Goal: Information Seeking & Learning: Find specific fact

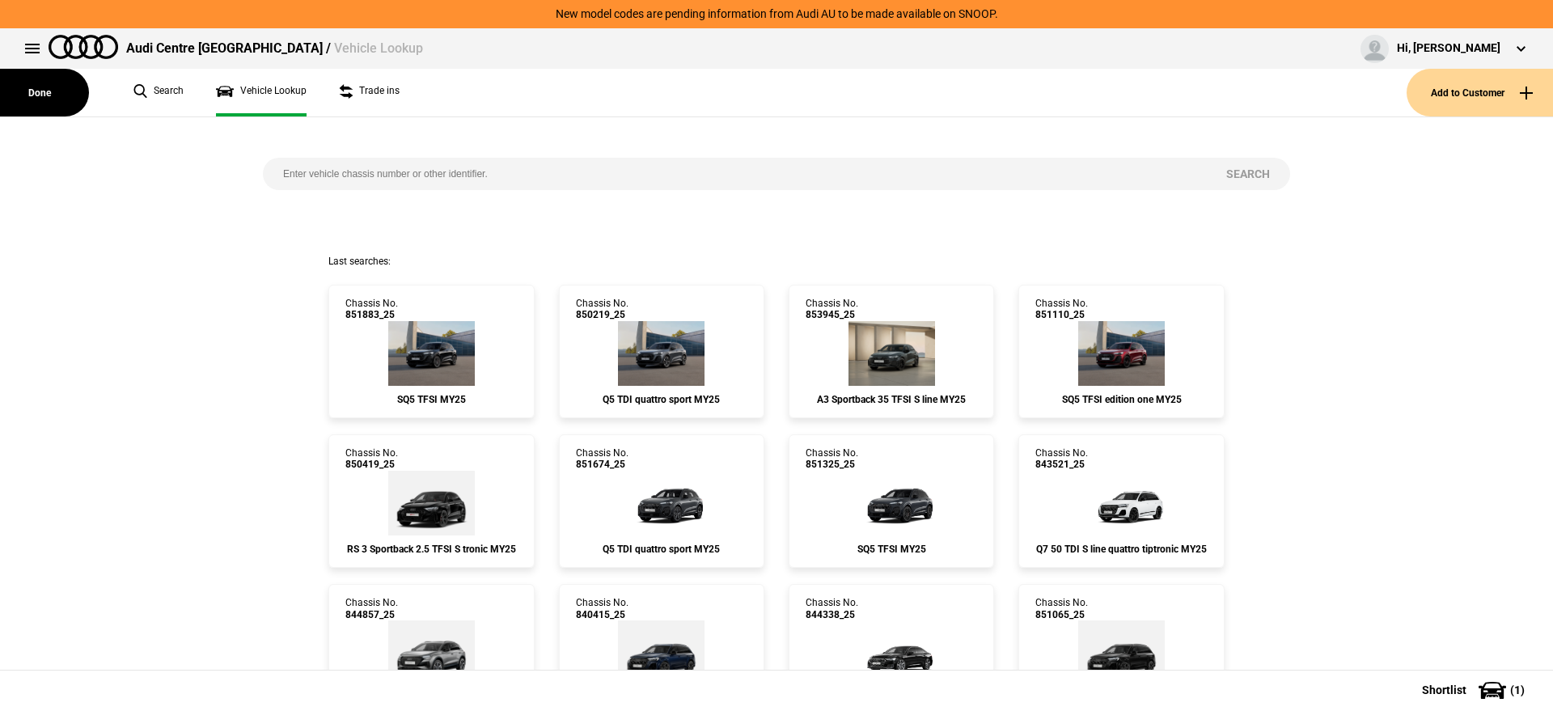
click at [469, 176] on input "search" at bounding box center [734, 174] width 943 height 32
paste input "853434"
type input "853434"
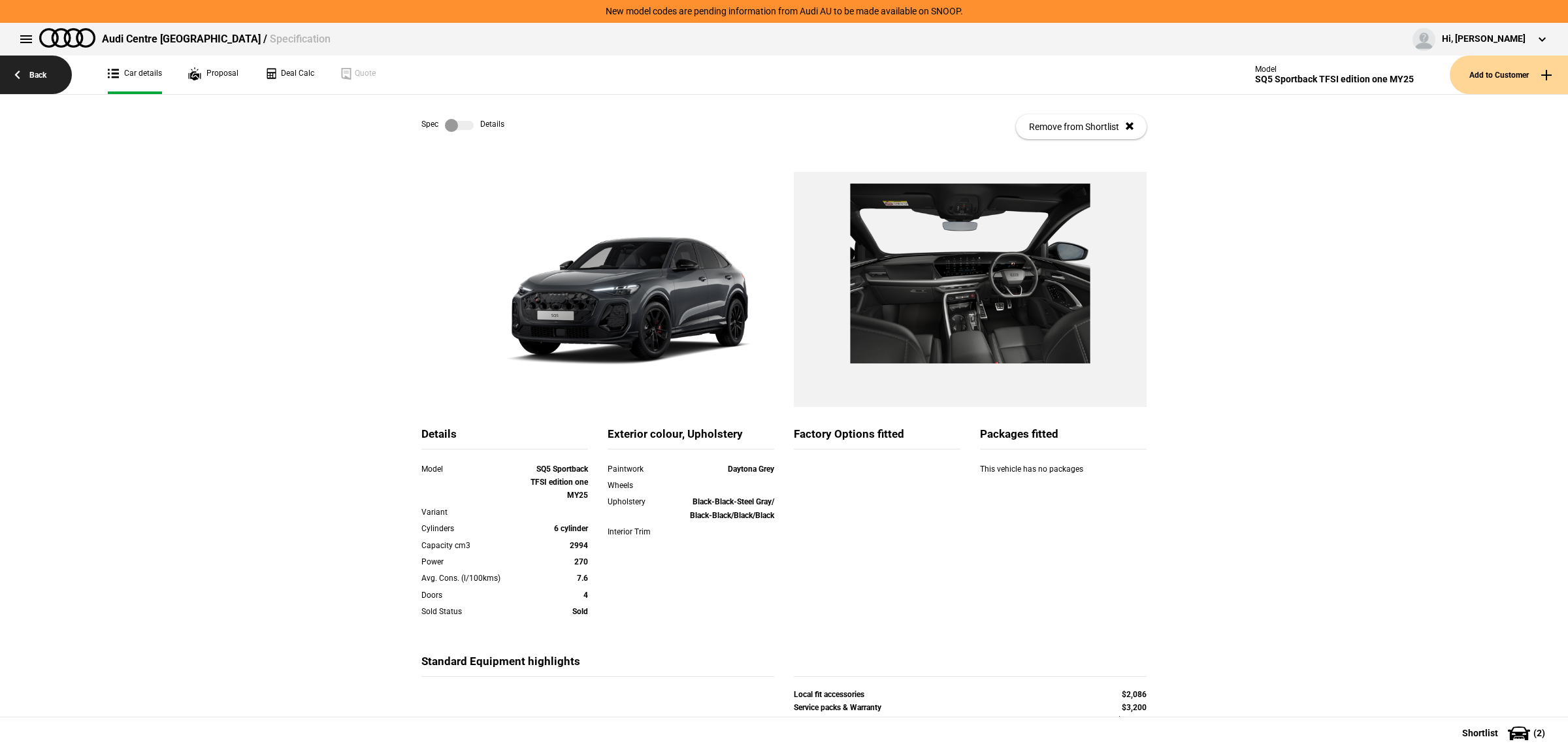
click at [5, 77] on link "Back" at bounding box center [36, 75] width 72 height 39
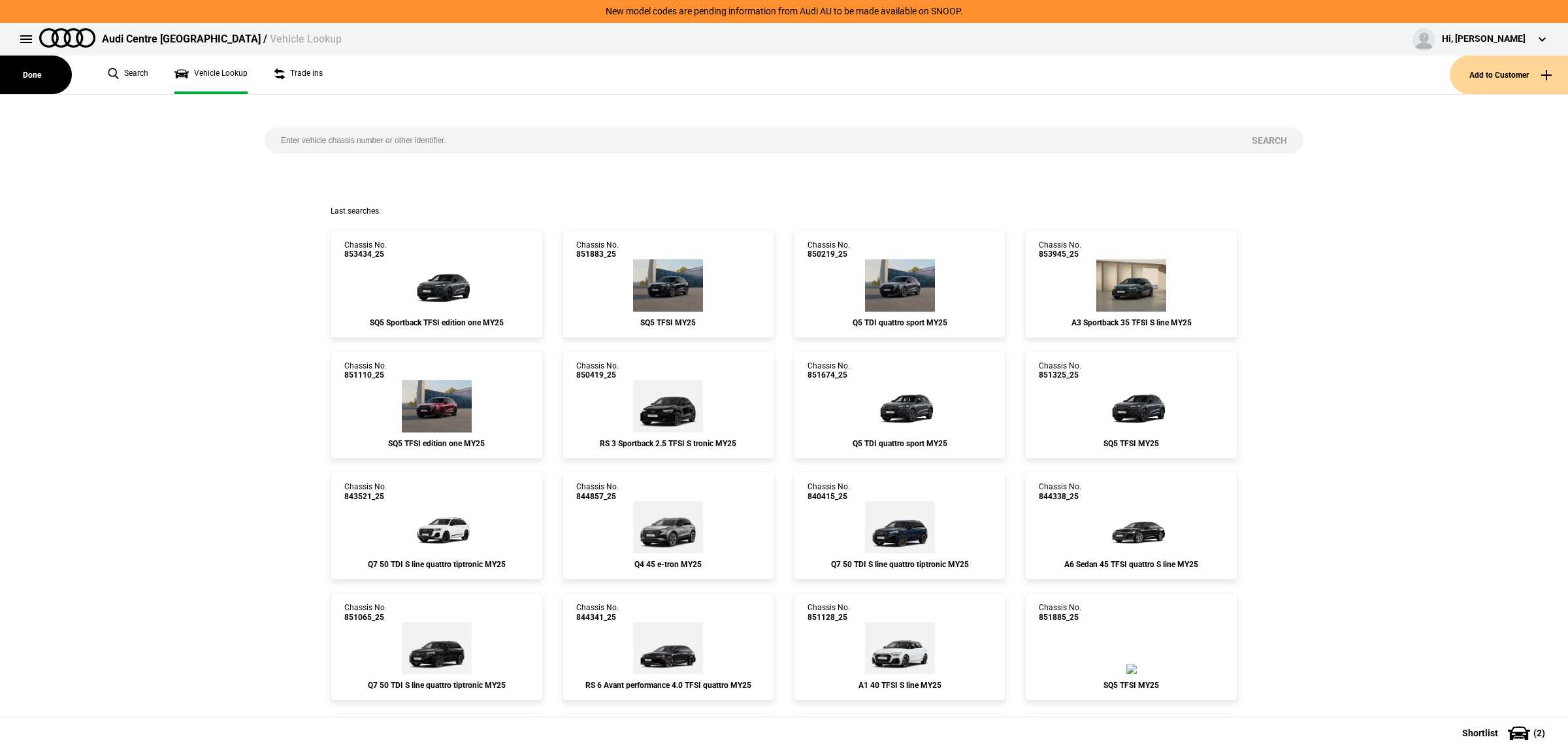
click at [548, 150] on input "search" at bounding box center [750, 141] width 971 height 26
paste input "853488"
type input "853488"
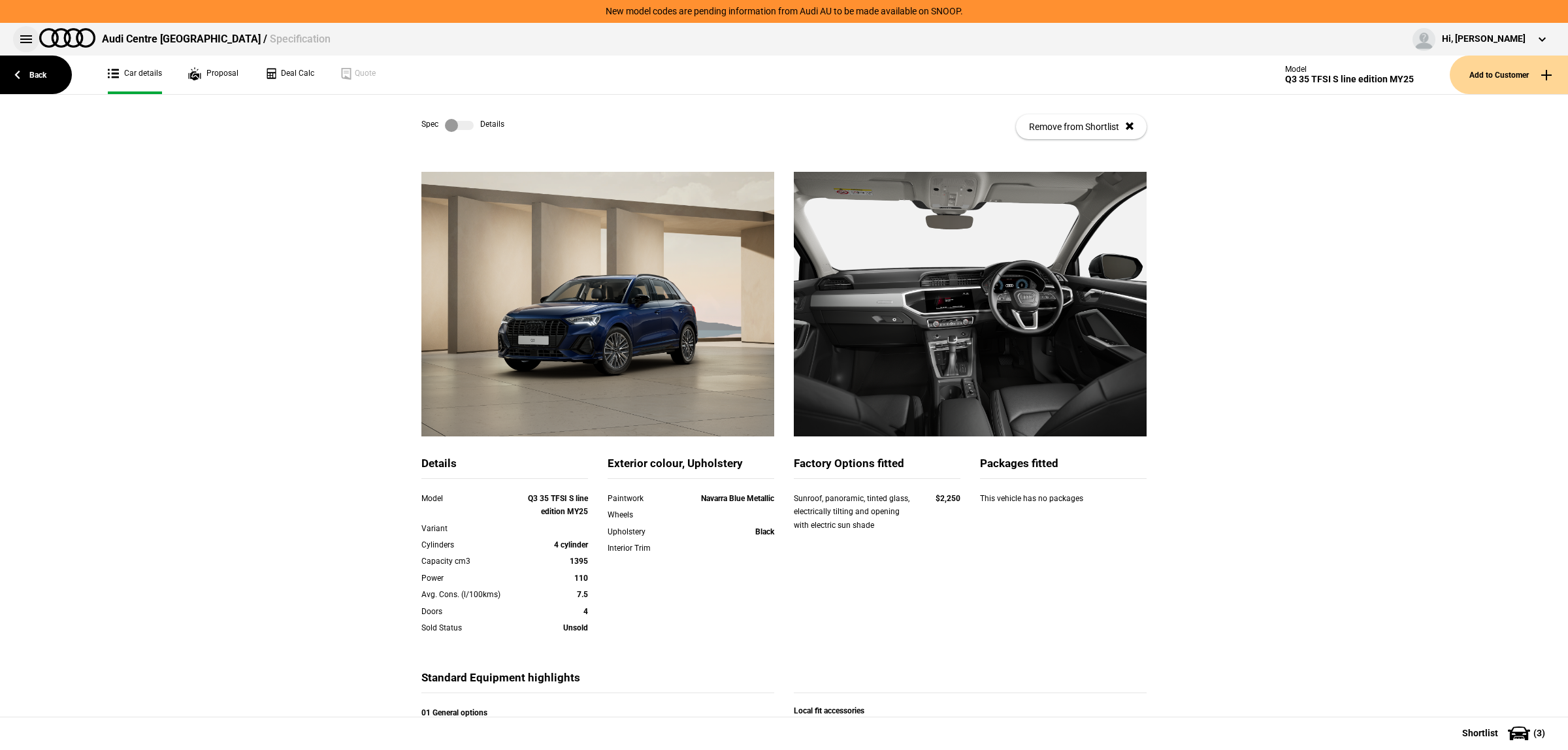
click at [25, 41] on button at bounding box center [26, 39] width 26 height 26
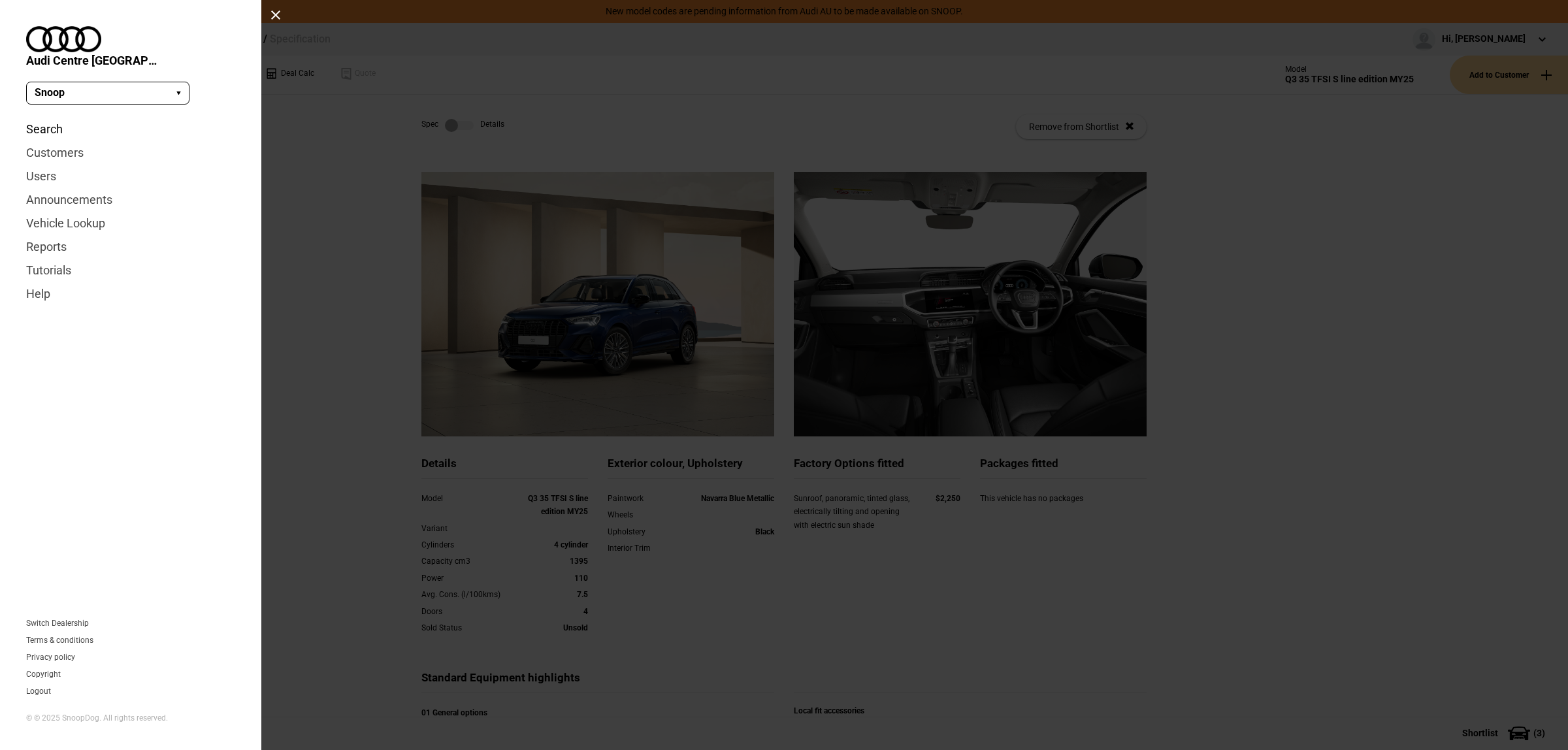
click at [49, 118] on link "Search" at bounding box center [130, 129] width 209 height 23
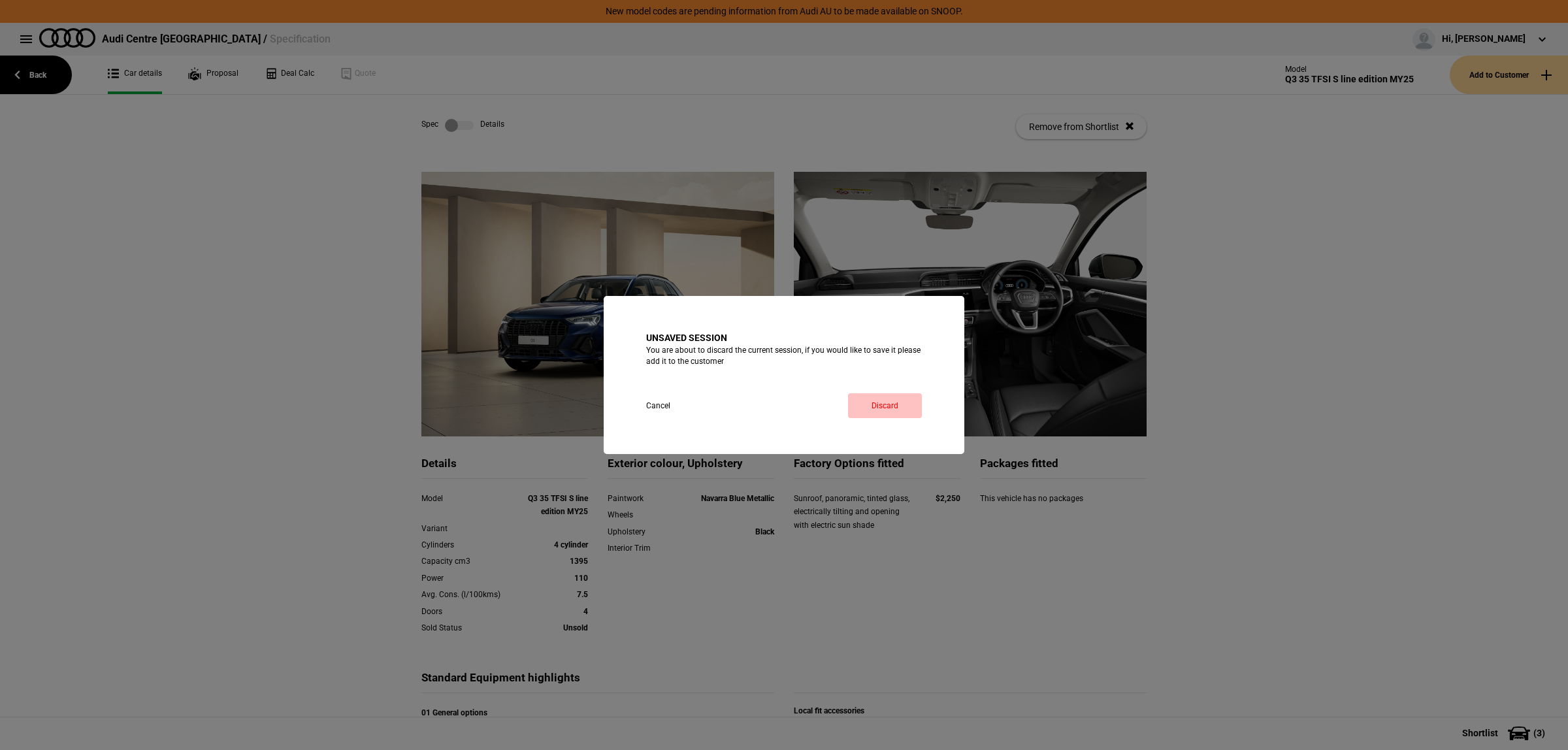
click at [914, 408] on link "Discard" at bounding box center [885, 406] width 74 height 25
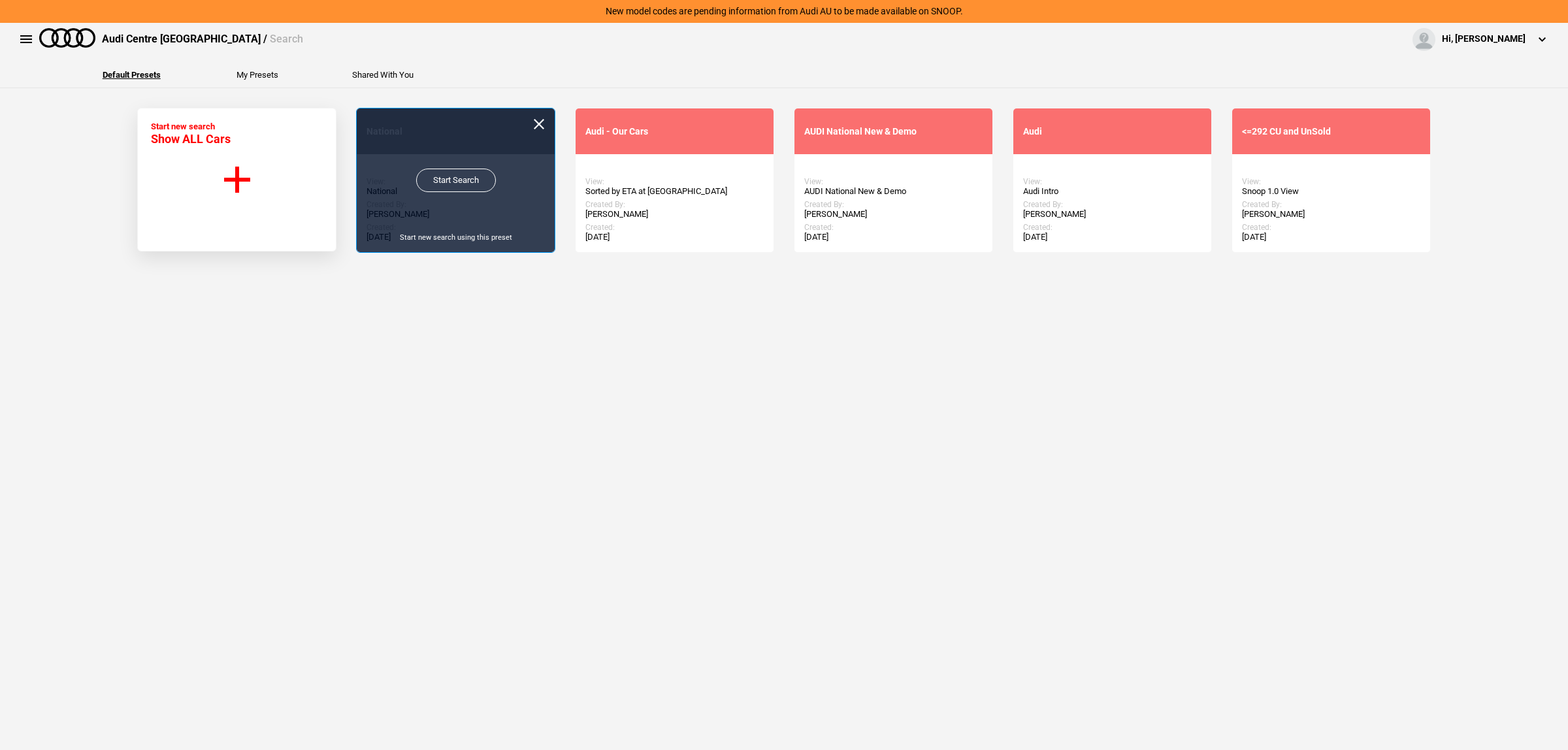
click at [470, 179] on link "Start Search" at bounding box center [456, 180] width 80 height 23
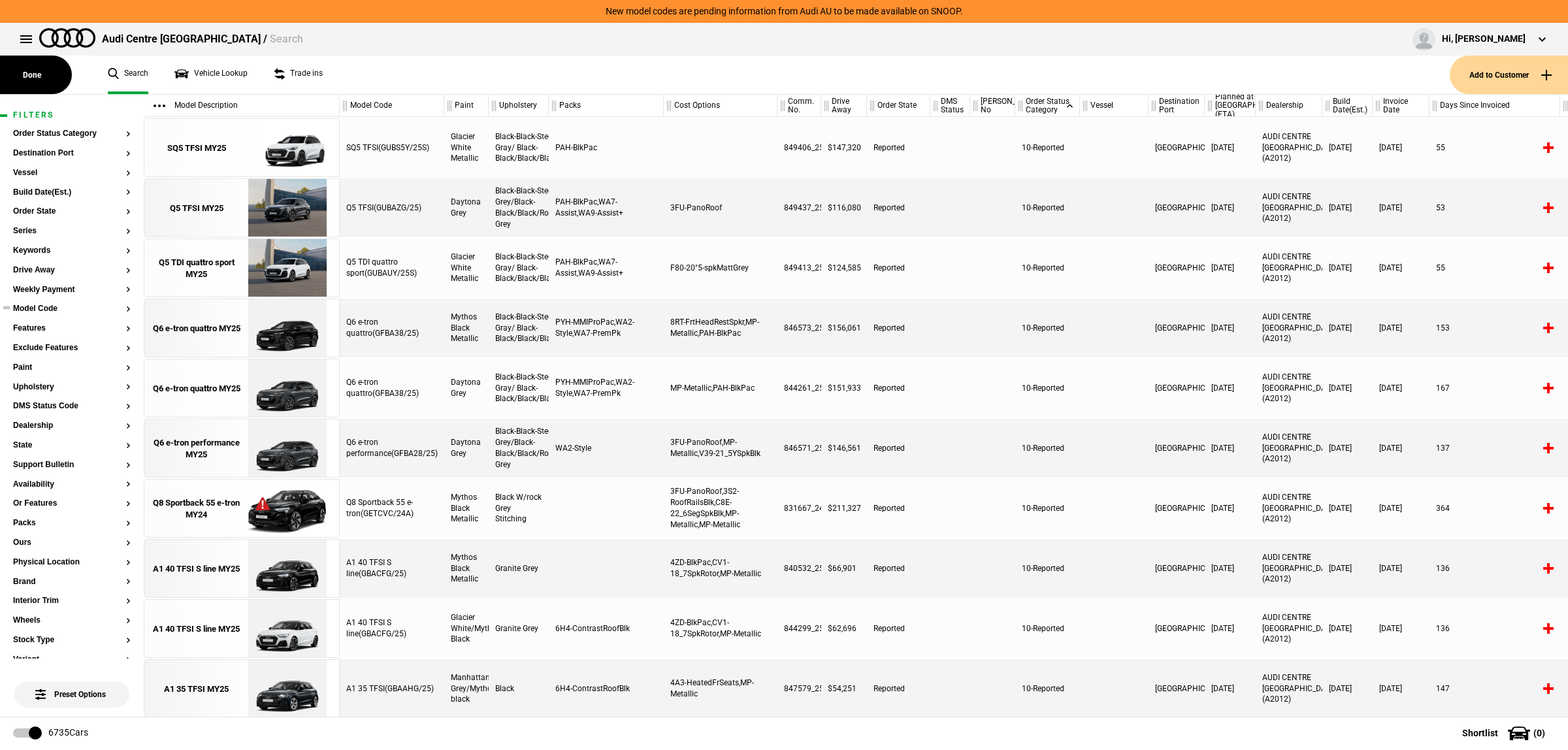
click at [51, 311] on button "Model Code" at bounding box center [72, 309] width 118 height 9
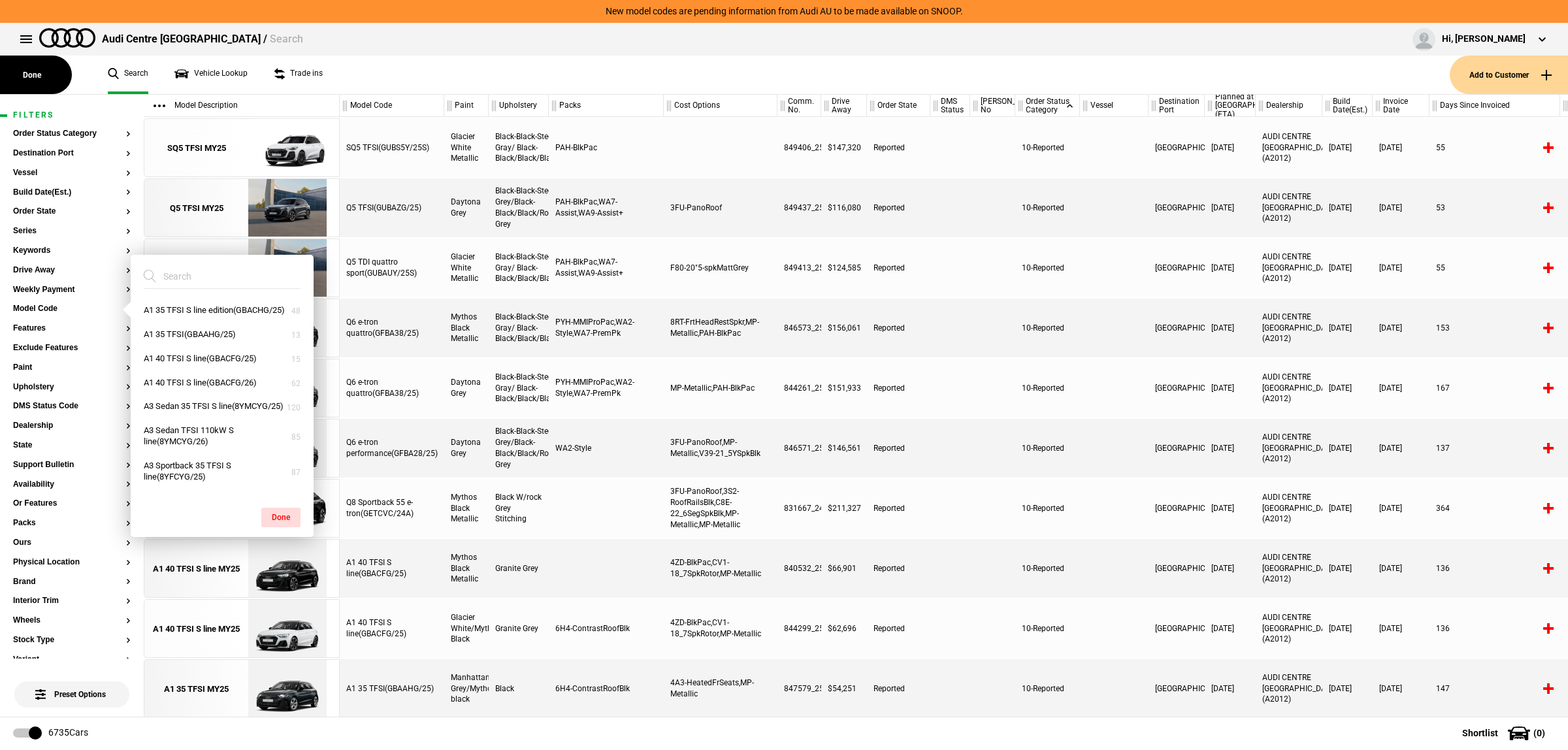
click at [190, 280] on input "search" at bounding box center [214, 276] width 141 height 23
type input "q3"
click at [211, 337] on button "Q3 35 TFSI S line edition(F3BCCX/25LE)" at bounding box center [222, 341] width 183 height 36
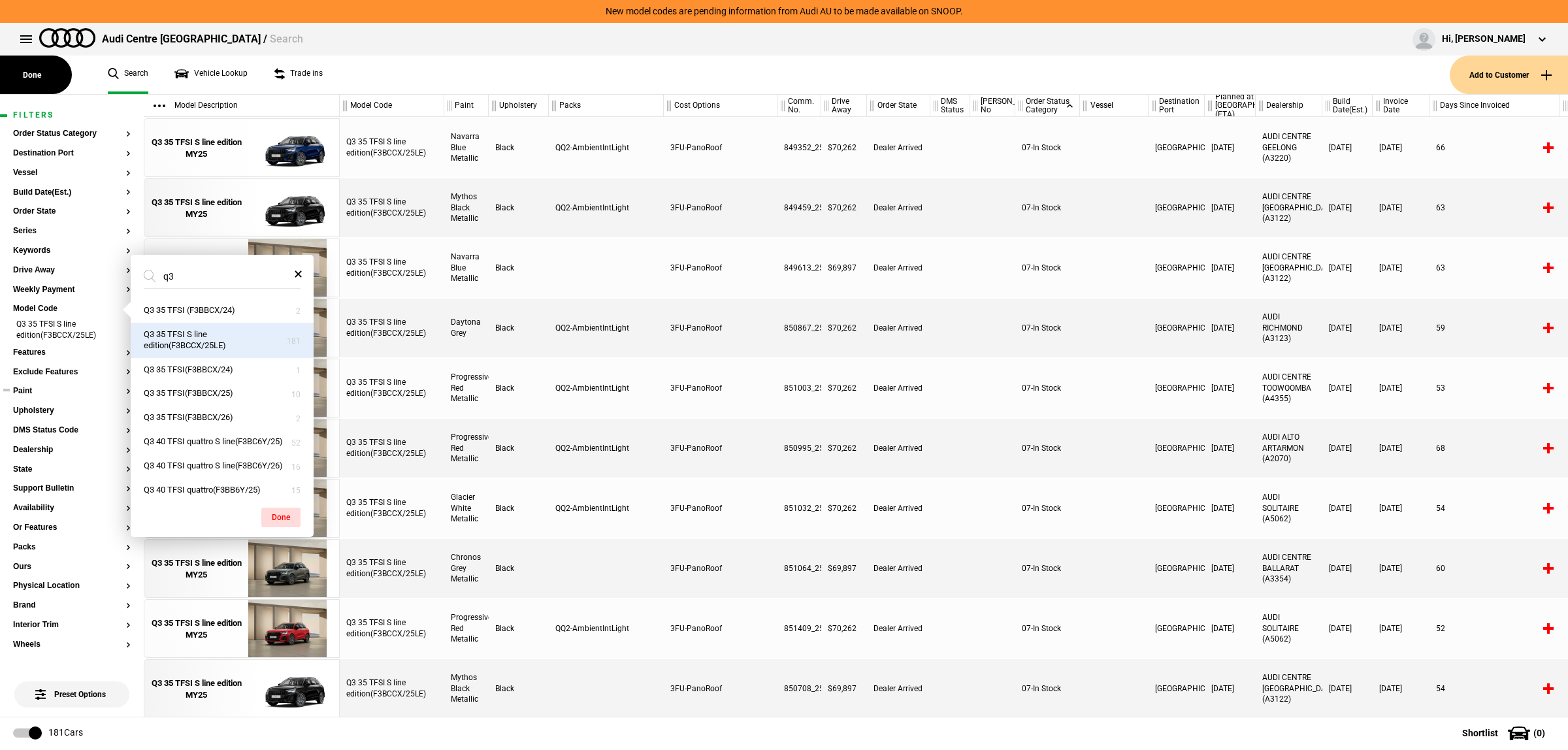
click at [25, 398] on section "Paint" at bounding box center [72, 397] width 118 height 19
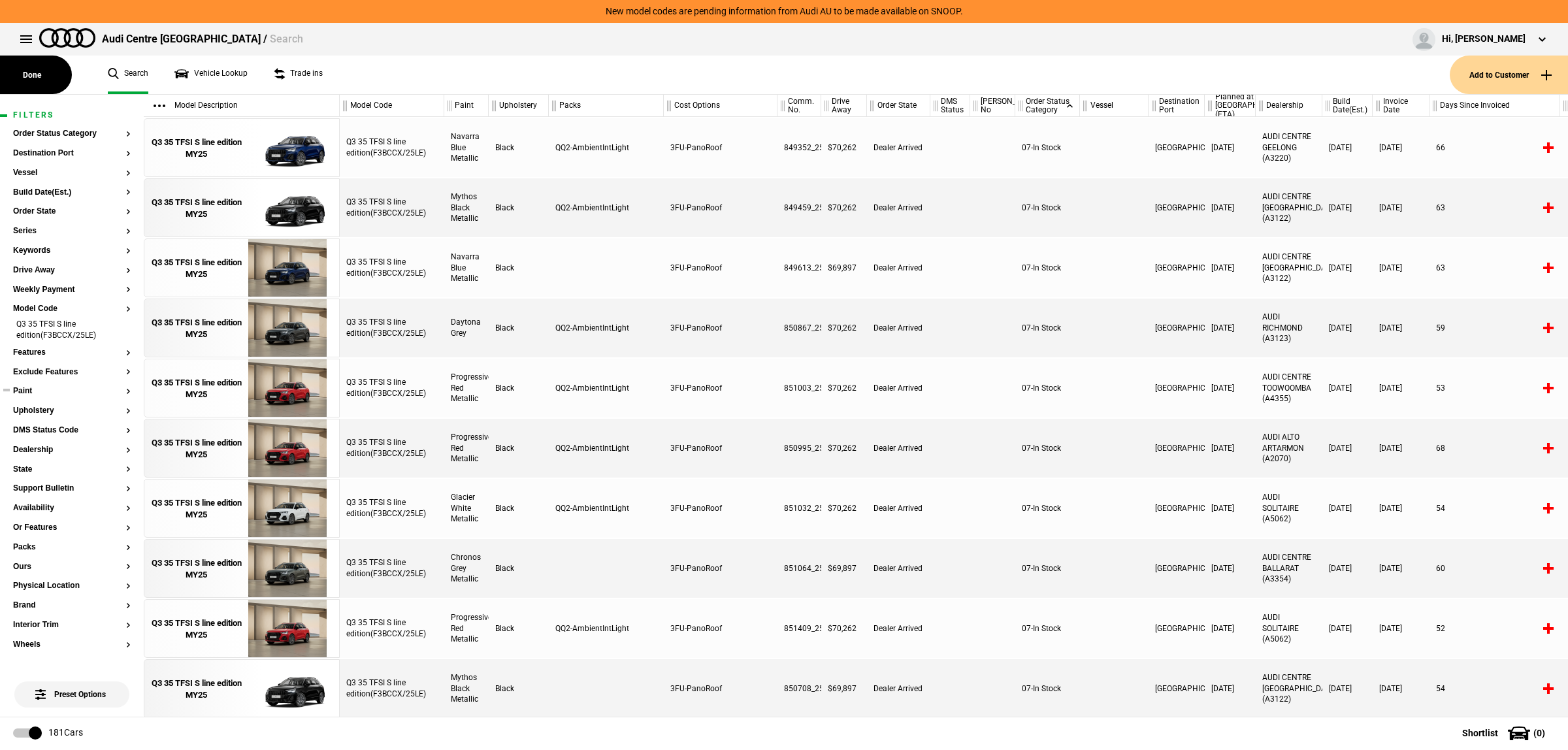
click at [27, 391] on button "Paint" at bounding box center [72, 391] width 118 height 9
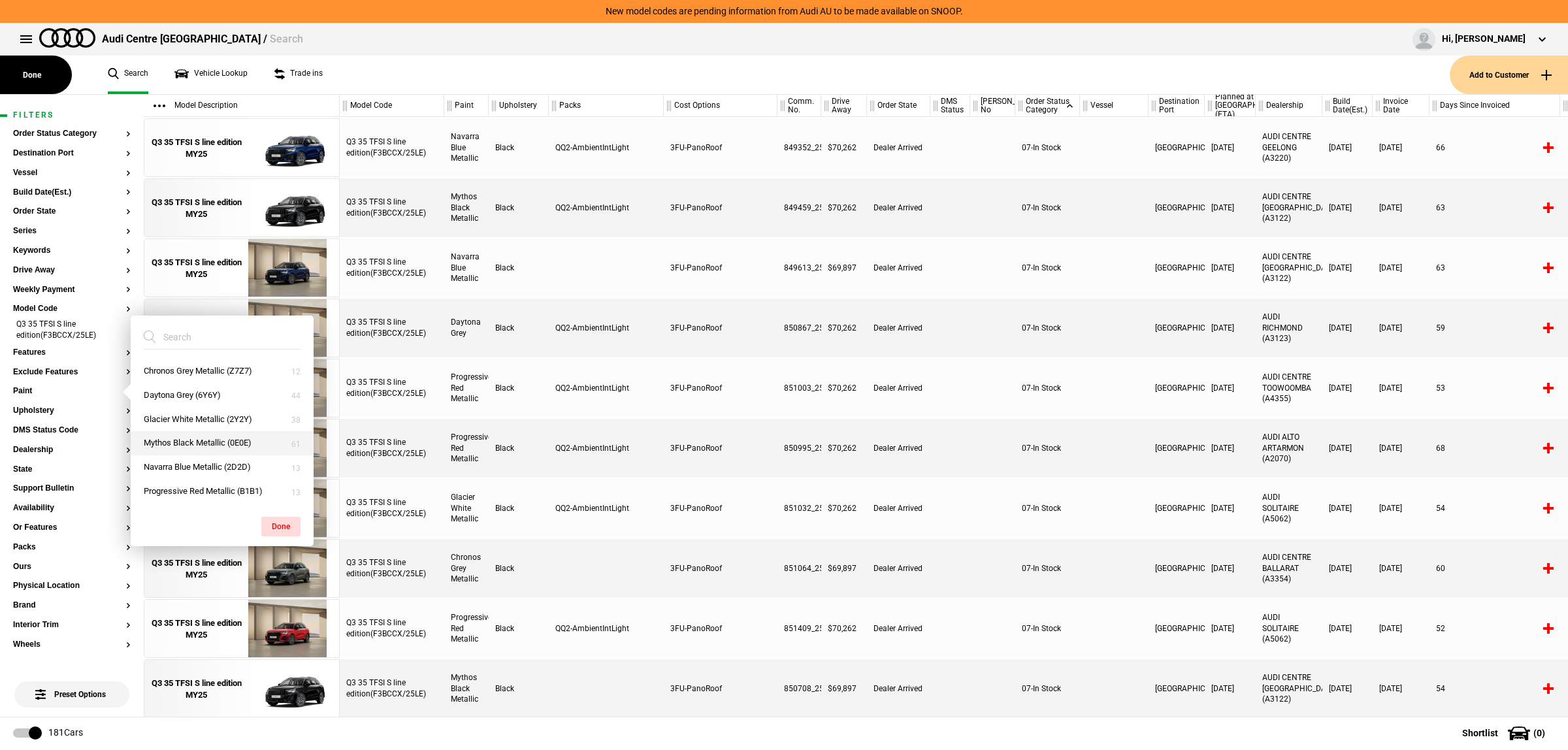
click at [210, 445] on button "Mythos Black Metallic (0E0E)" at bounding box center [222, 444] width 183 height 24
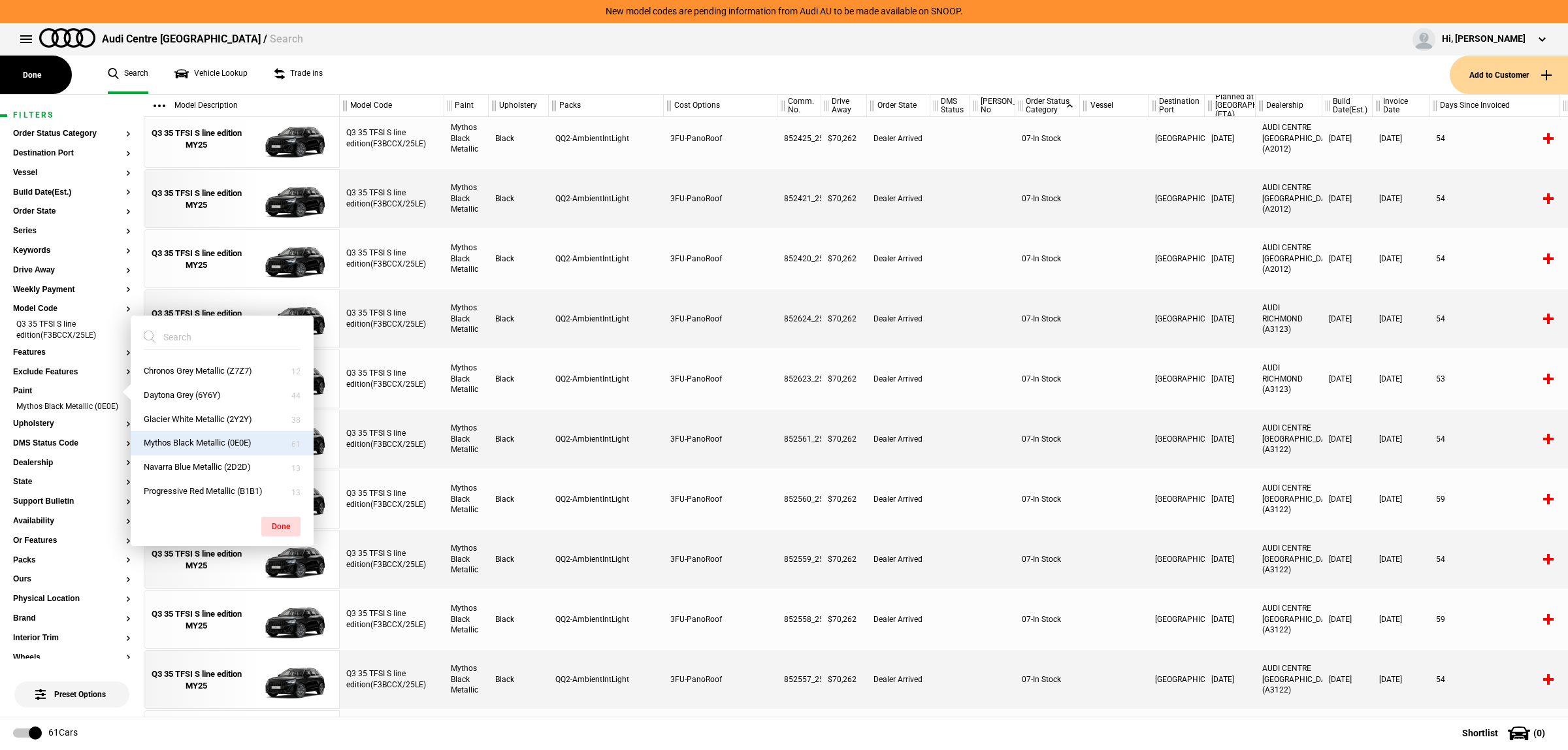
scroll to position [567, 0]
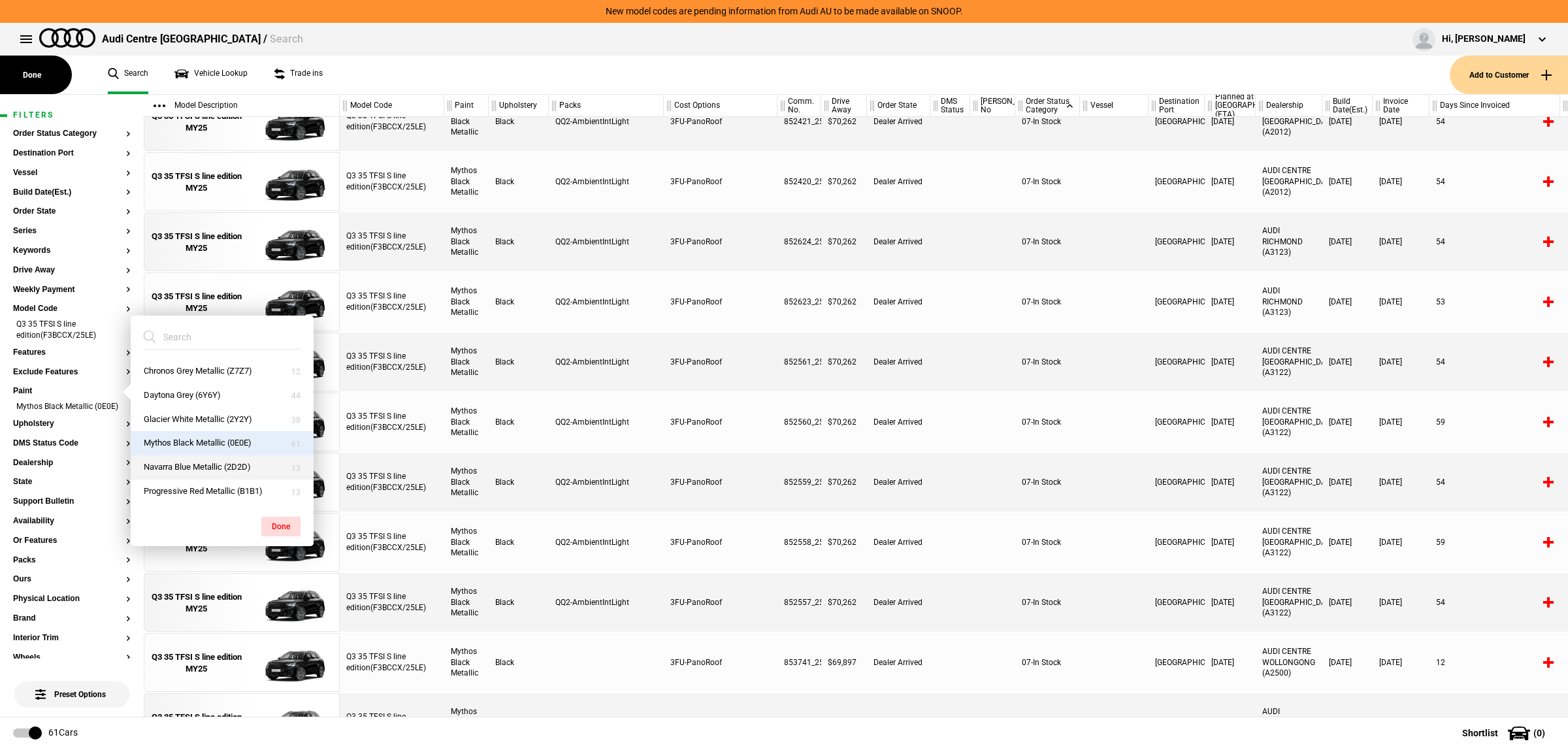
click at [207, 465] on button "Navarra Blue Metallic (2D2D)" at bounding box center [222, 468] width 183 height 24
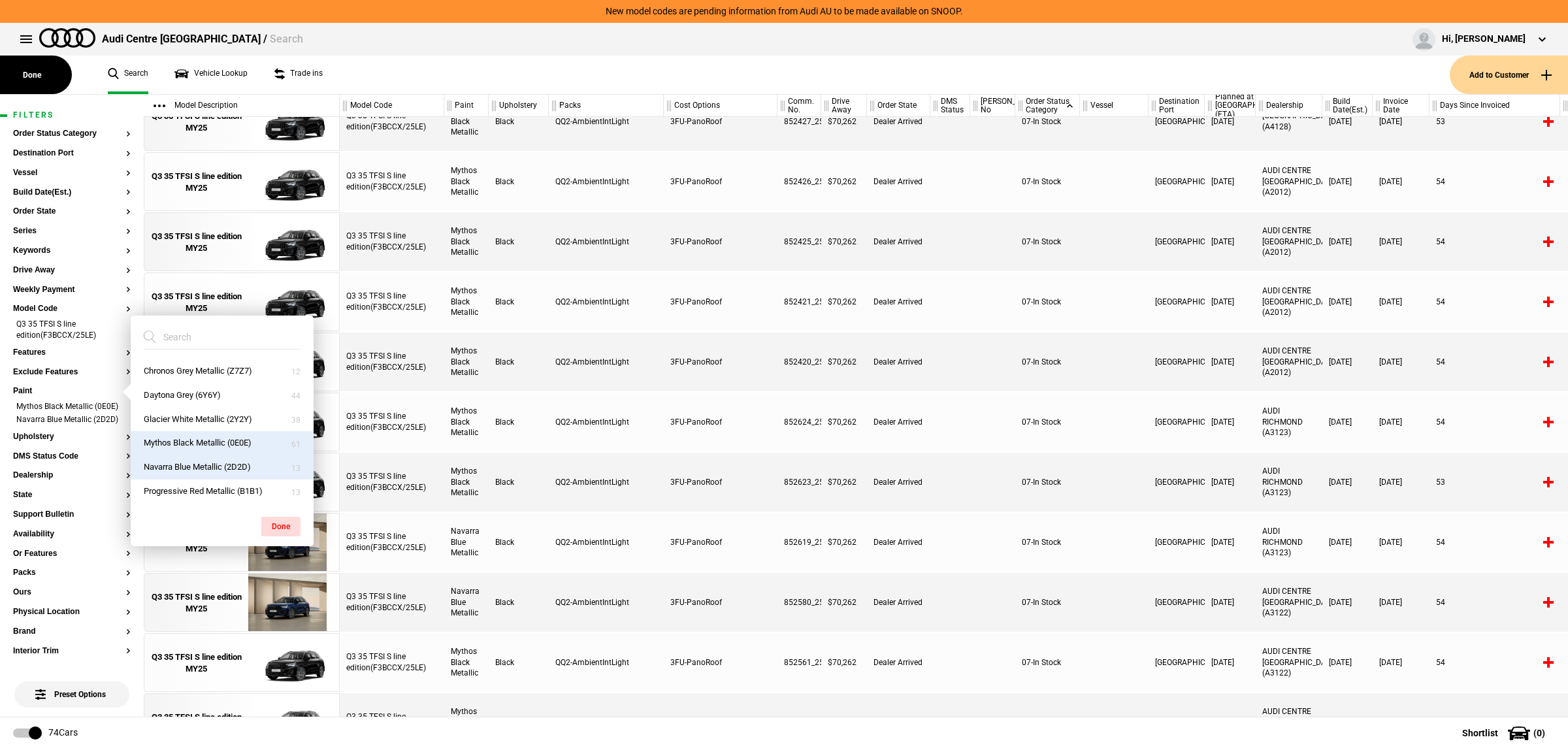
click at [211, 433] on button "Mythos Black Metallic (0E0E)" at bounding box center [222, 444] width 183 height 24
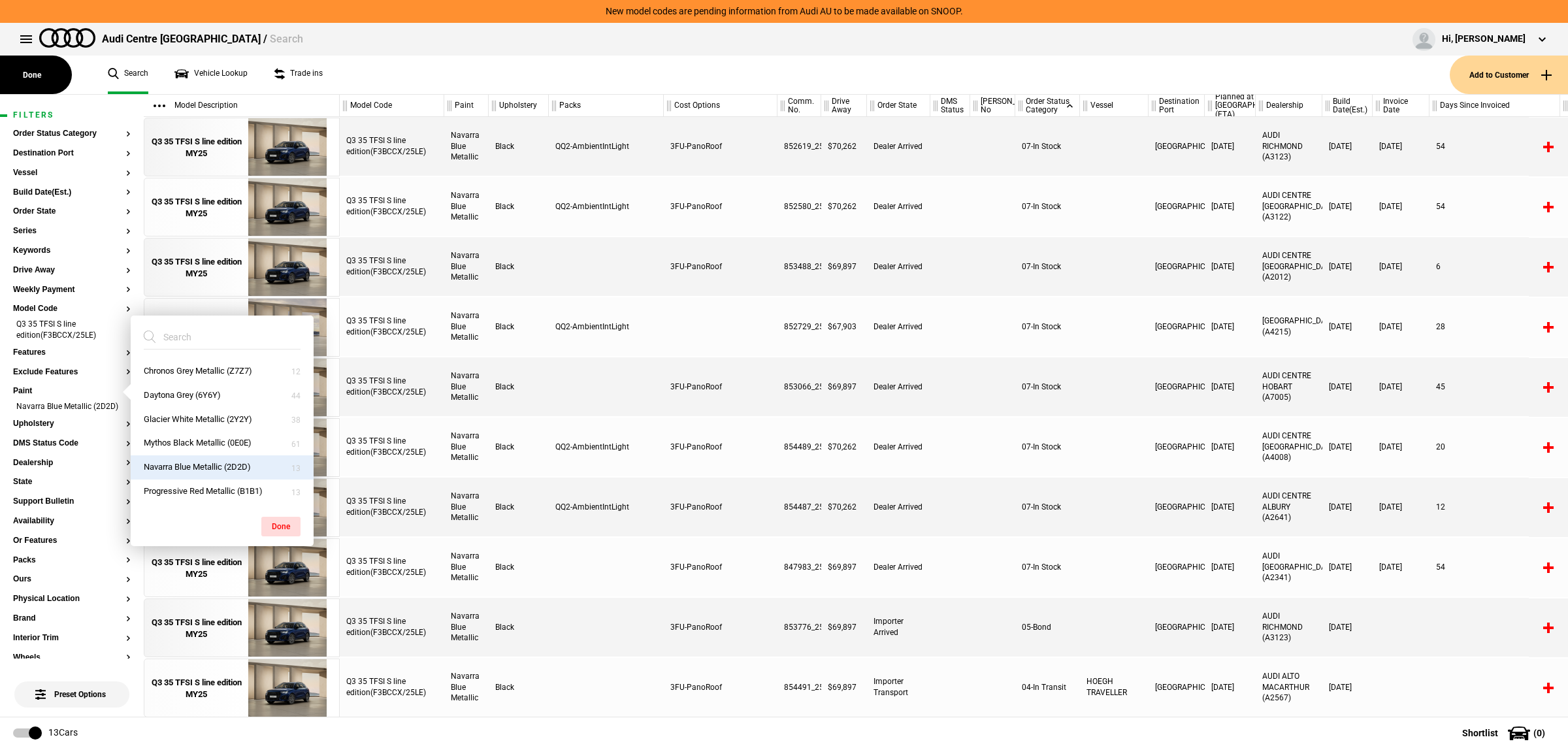
click at [978, 538] on div at bounding box center [993, 567] width 45 height 59
